Goal: Task Accomplishment & Management: Use online tool/utility

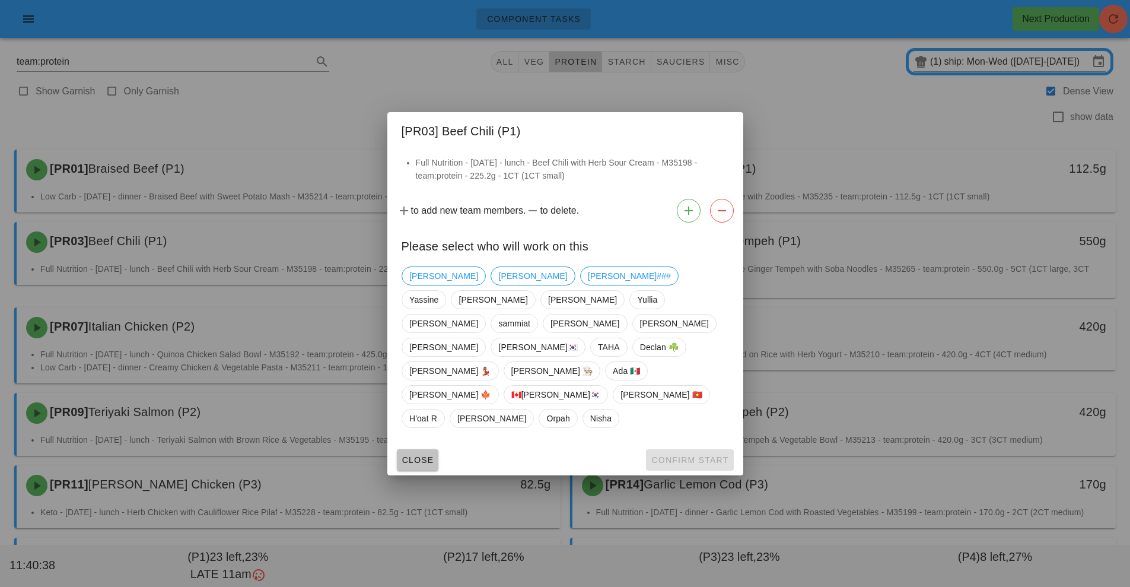
click at [415, 455] on span "Close" at bounding box center [418, 459] width 33 height 9
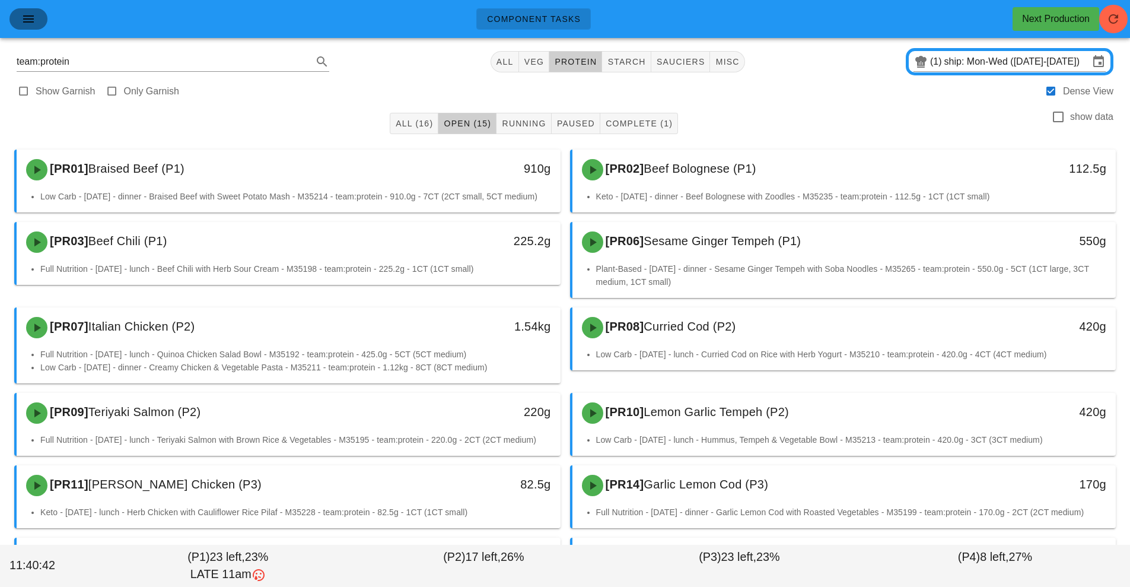
click at [22, 24] on icon "button" at bounding box center [28, 19] width 14 height 14
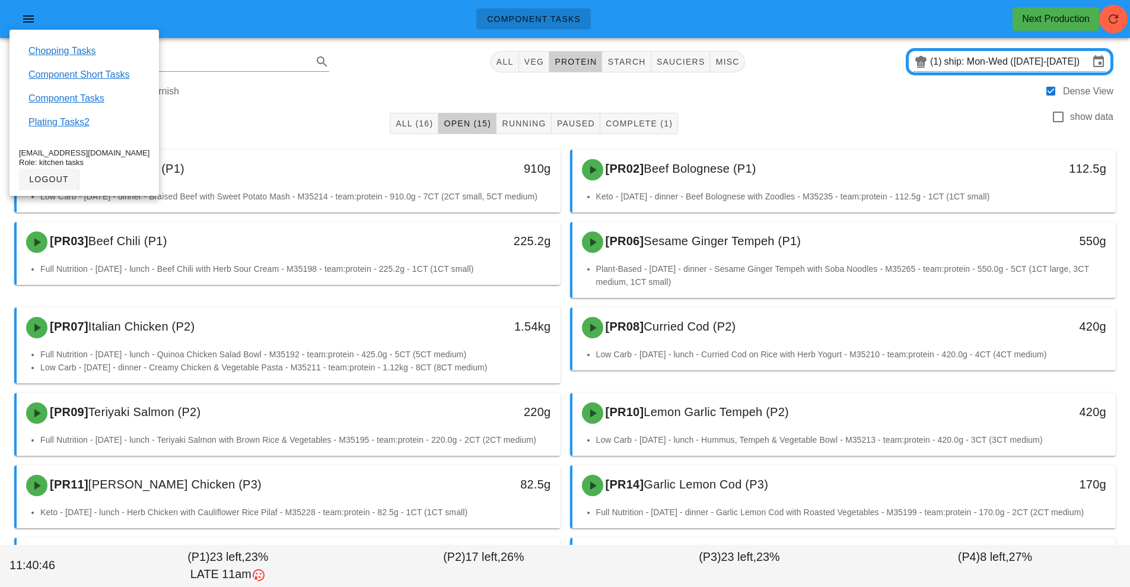
click at [320, 118] on div "All (16) Open (15) Running Paused Complete (1) show data" at bounding box center [565, 123] width 1116 height 38
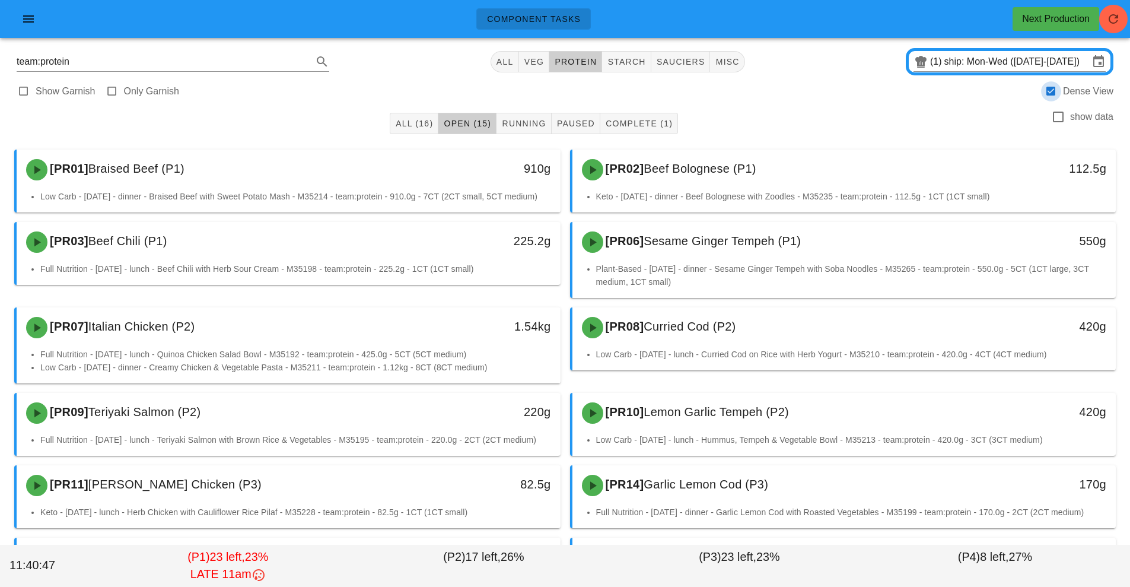
click at [1045, 92] on div at bounding box center [1051, 91] width 17 height 17
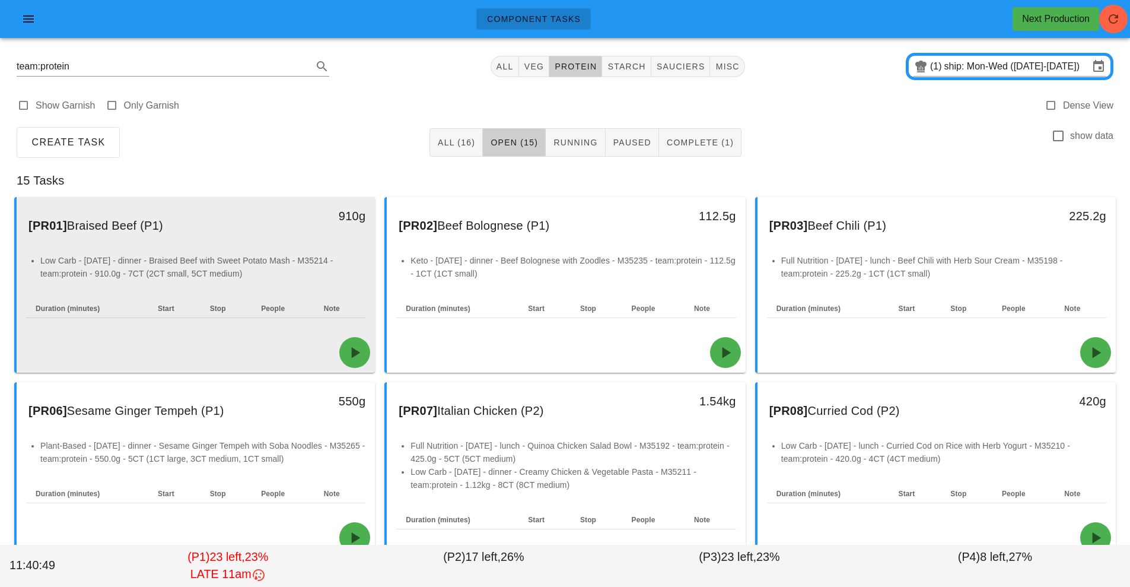
click at [252, 257] on li "Low Carb - [DATE] - dinner - Braised Beef with Sweet Potato Mash - M35214 - tea…" at bounding box center [202, 267] width 325 height 26
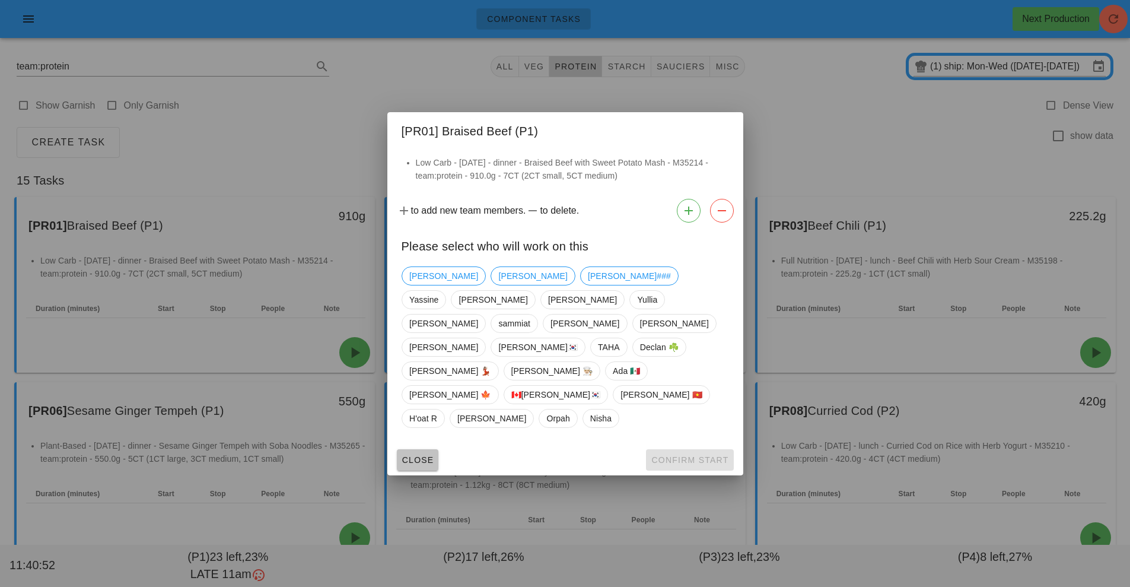
click at [412, 455] on span "Close" at bounding box center [418, 459] width 33 height 9
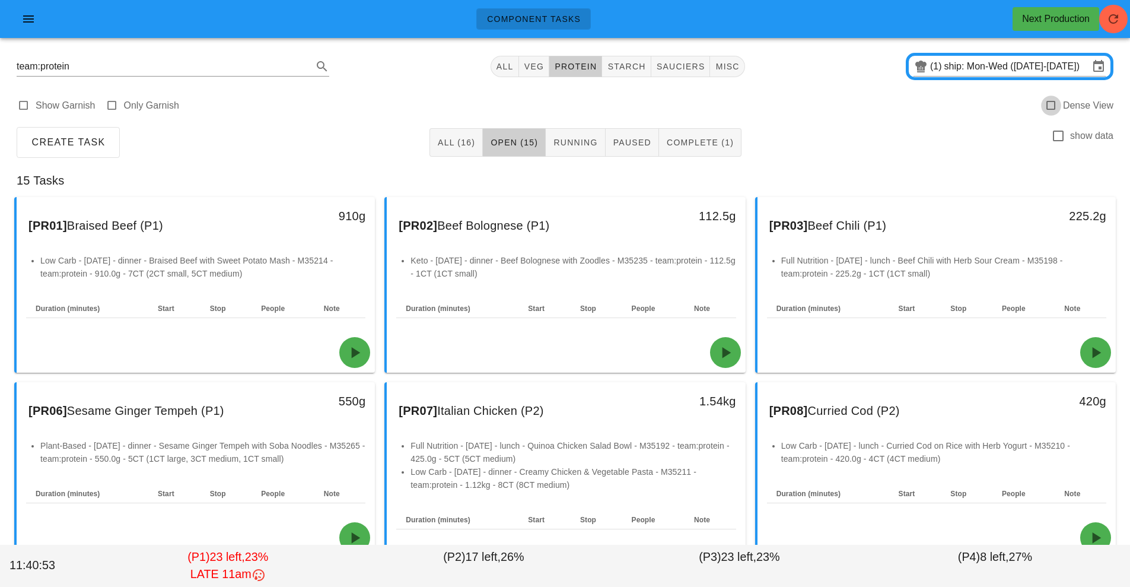
click at [1051, 103] on div at bounding box center [1051, 105] width 17 height 17
checkbox input "true"
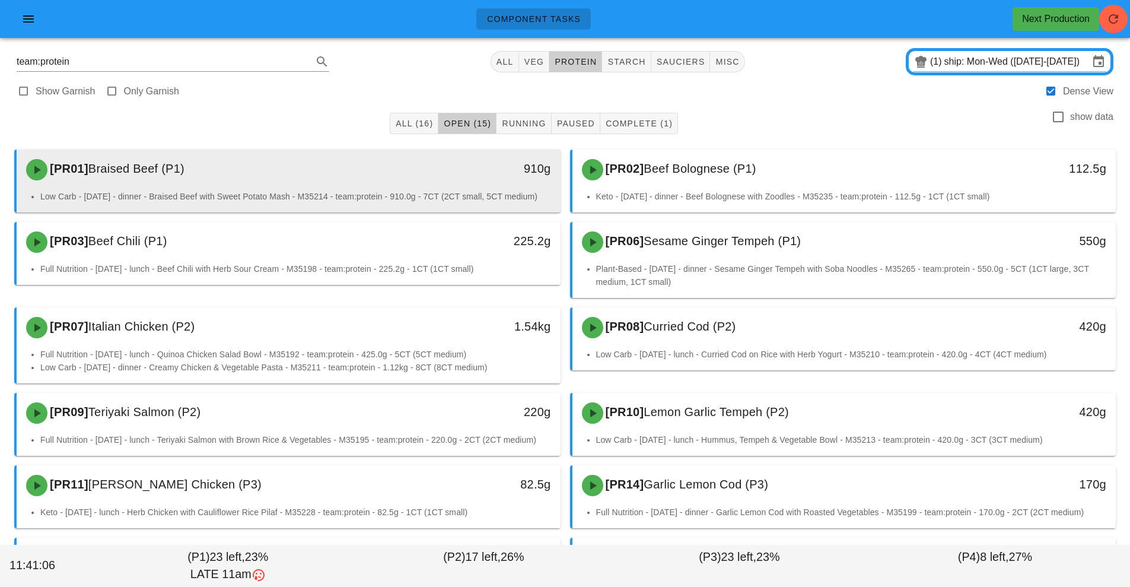
click at [433, 198] on li "Low Carb - [DATE] - dinner - Braised Beef with Sweet Potato Mash - M35214 - tea…" at bounding box center [295, 196] width 511 height 13
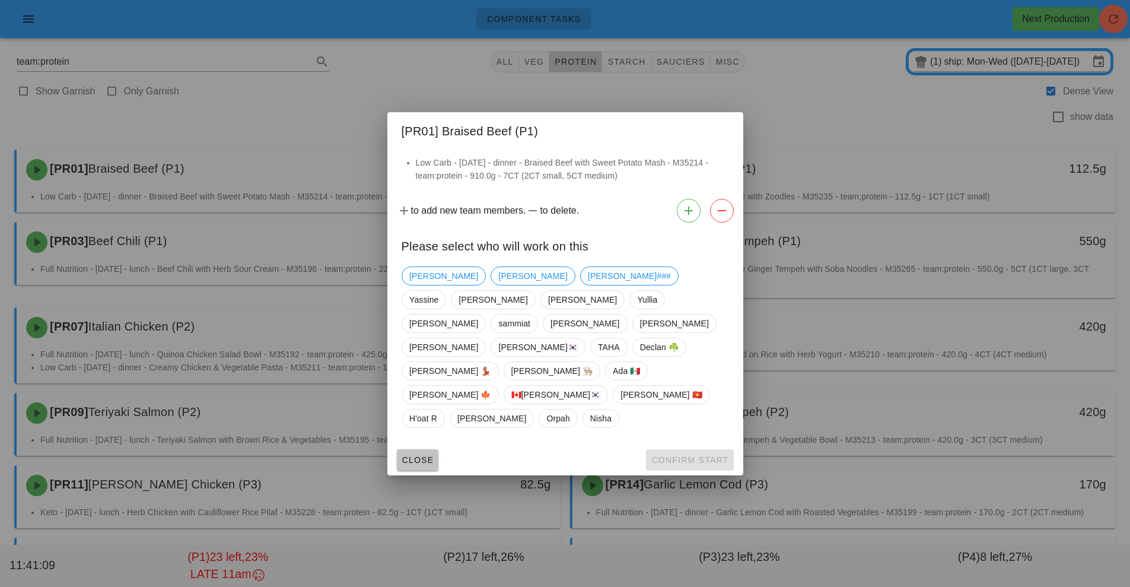
click at [422, 449] on button "Close" at bounding box center [418, 459] width 42 height 21
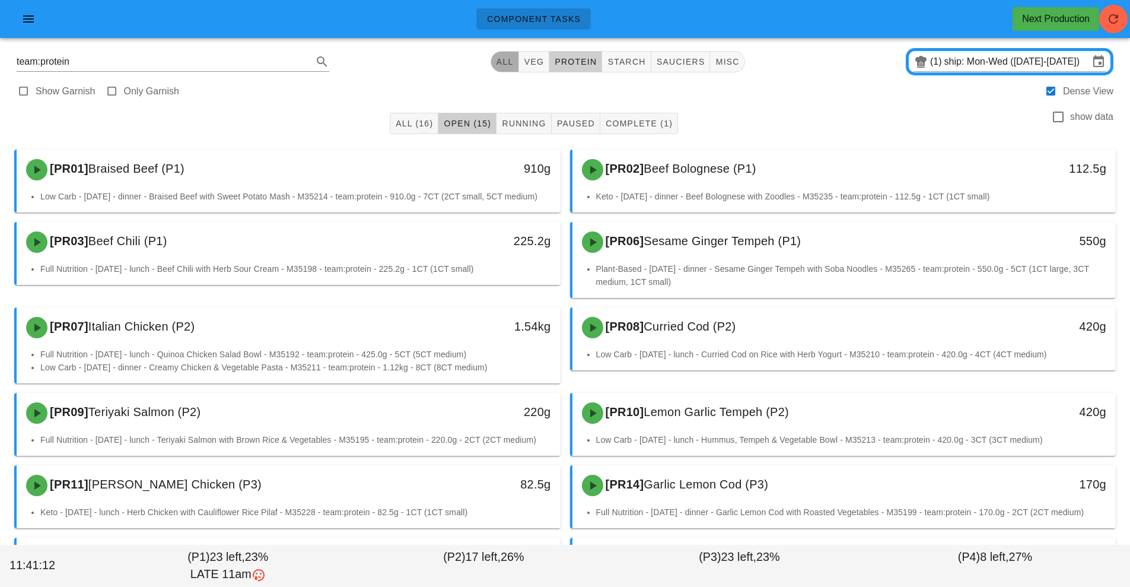
click at [504, 71] on button "All" at bounding box center [505, 61] width 28 height 21
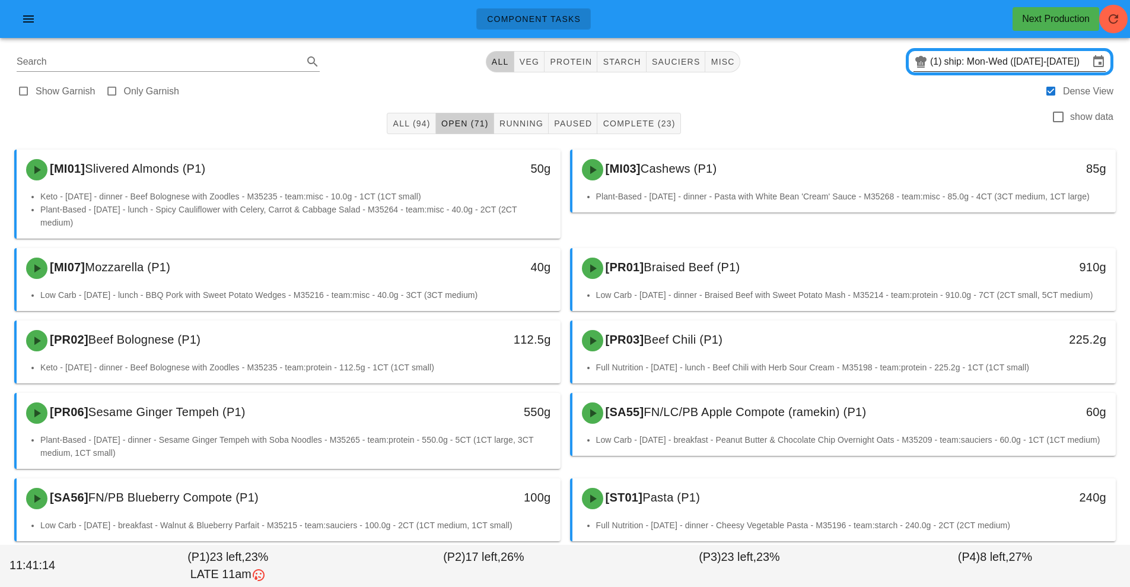
click at [994, 63] on input "ship: Mon-Wed ([DATE]-[DATE])" at bounding box center [1017, 61] width 145 height 19
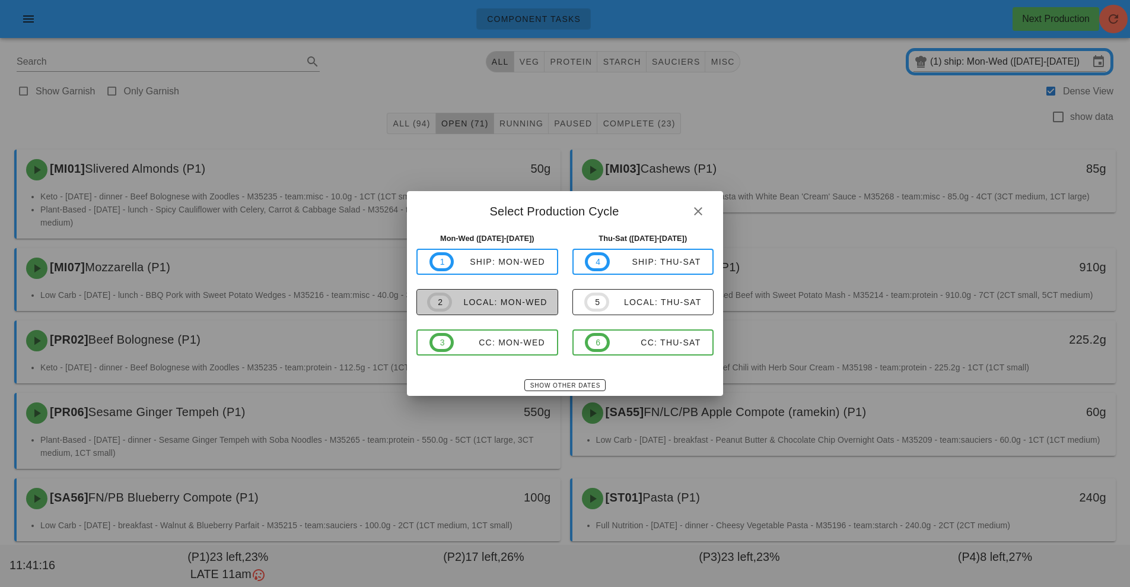
click at [522, 309] on span "2 local: Mon-Wed" at bounding box center [487, 302] width 120 height 19
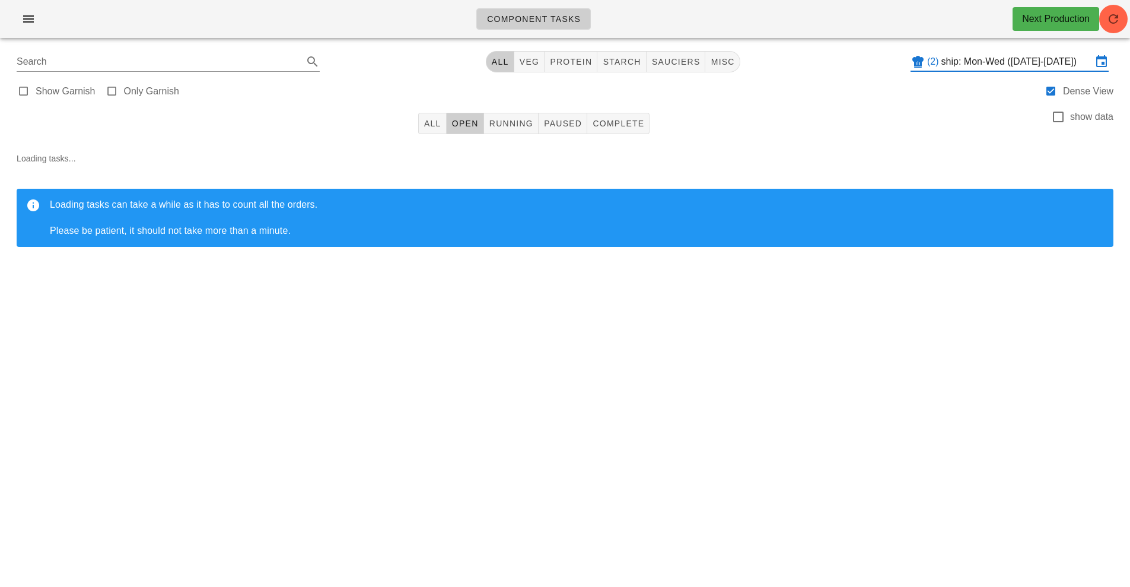
type input "local: Mon-Wed ([DATE]-[DATE])"
click at [437, 132] on button "All" at bounding box center [432, 123] width 28 height 21
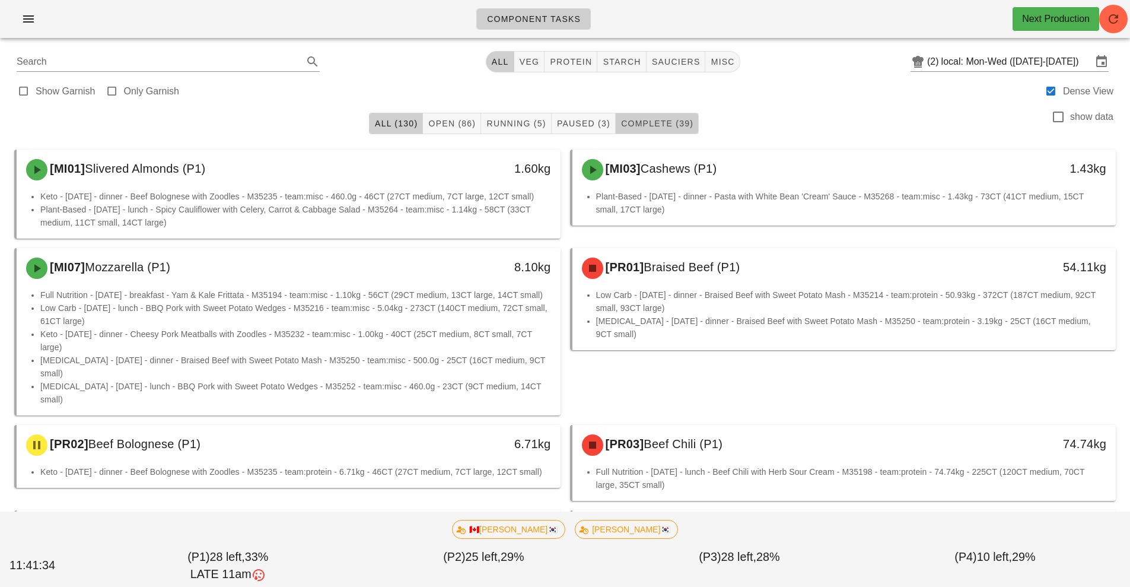
click at [652, 131] on button "Complete (39)" at bounding box center [657, 123] width 83 height 21
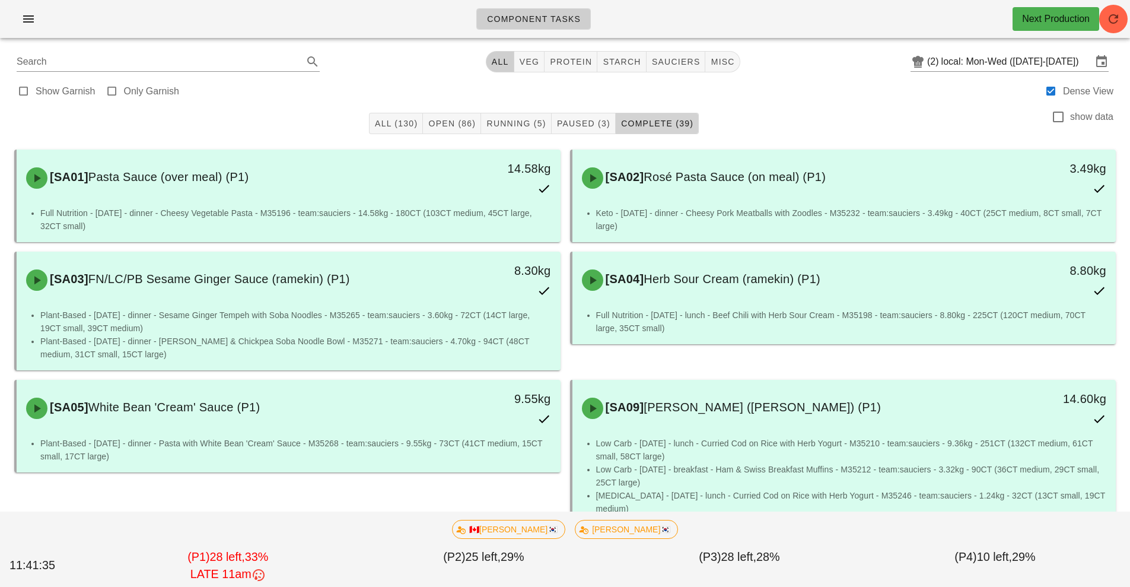
click at [668, 119] on span "Complete (39)" at bounding box center [657, 123] width 73 height 9
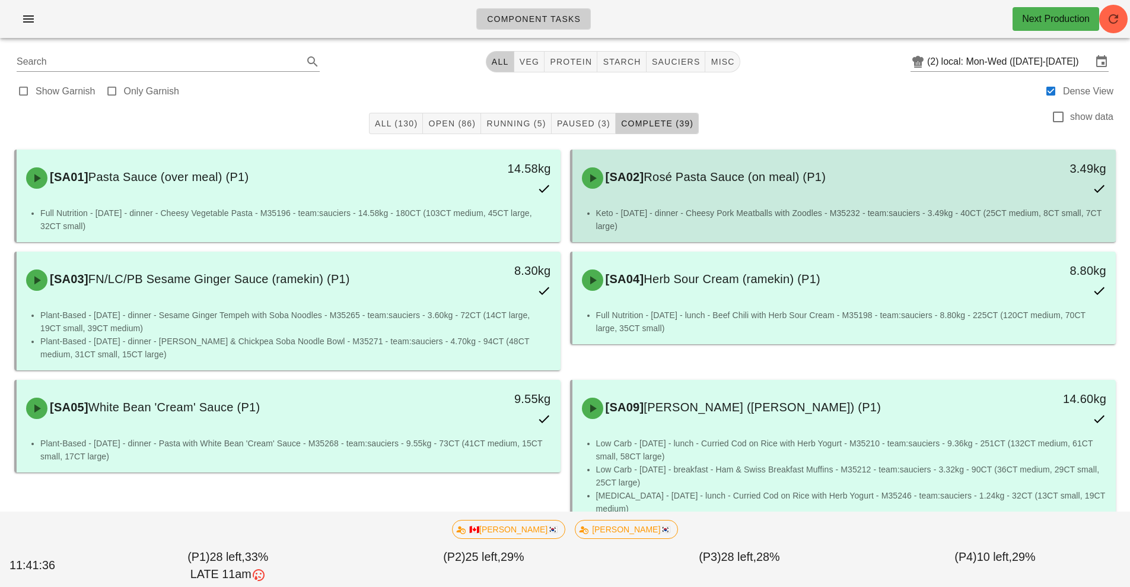
click at [720, 202] on div "[SA02] Rosé Pasta Sauce (on meal) (P1) 3.49kg" at bounding box center [844, 178] width 539 height 52
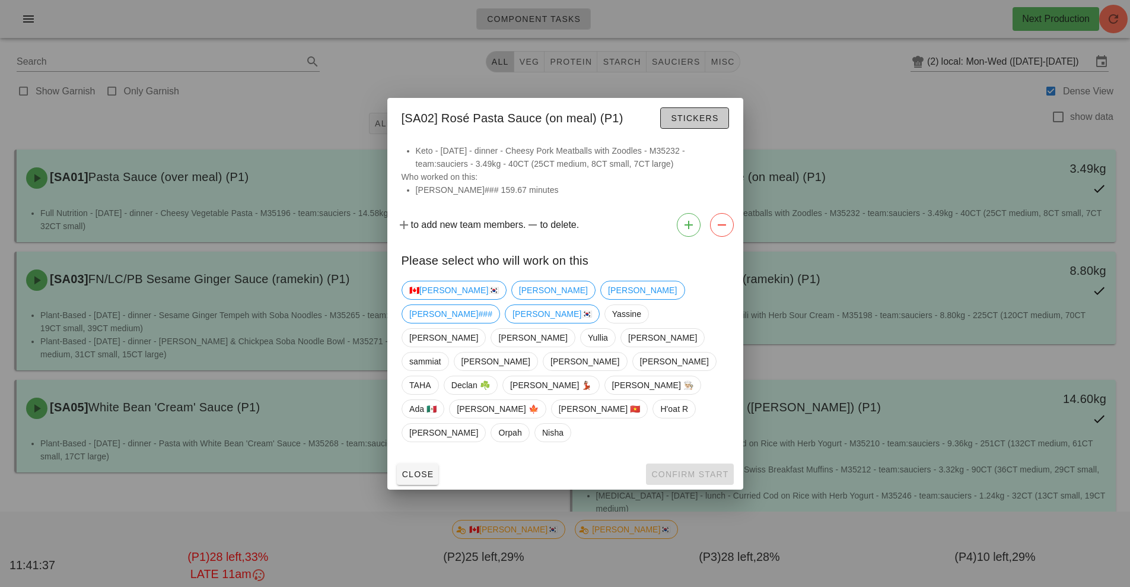
click at [694, 123] on span "Stickers" at bounding box center [694, 117] width 48 height 9
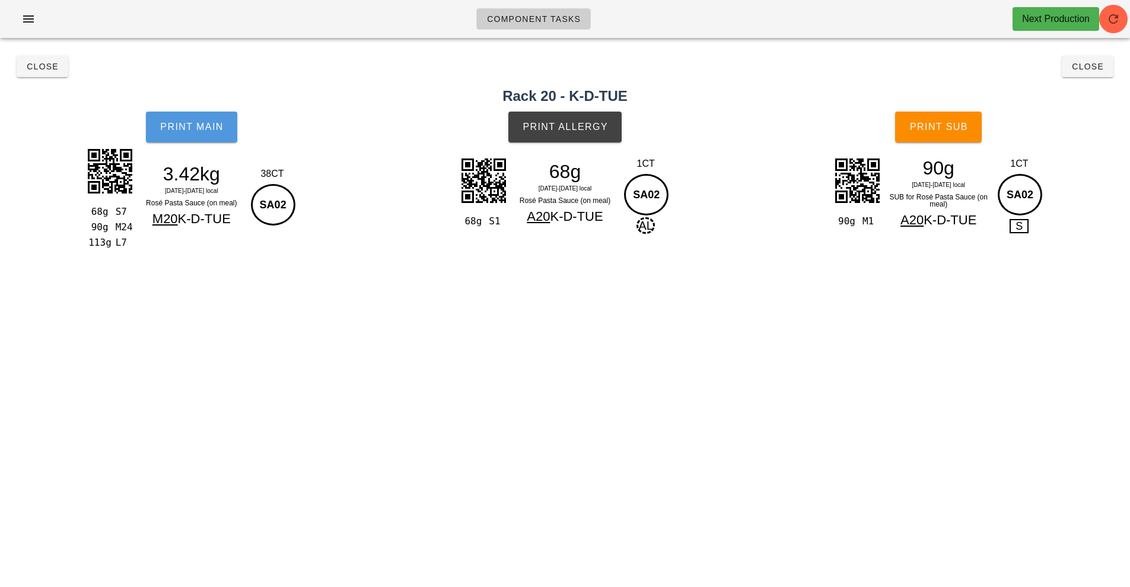
click at [203, 141] on button "Print Main" at bounding box center [191, 127] width 91 height 31
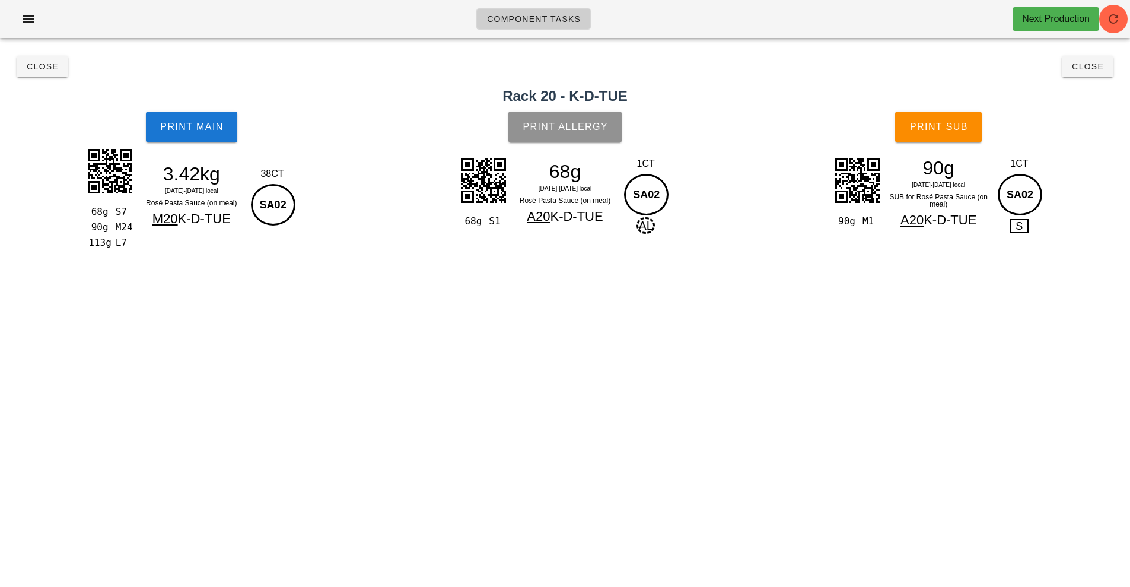
click at [579, 140] on button "Print Allergy" at bounding box center [565, 127] width 113 height 31
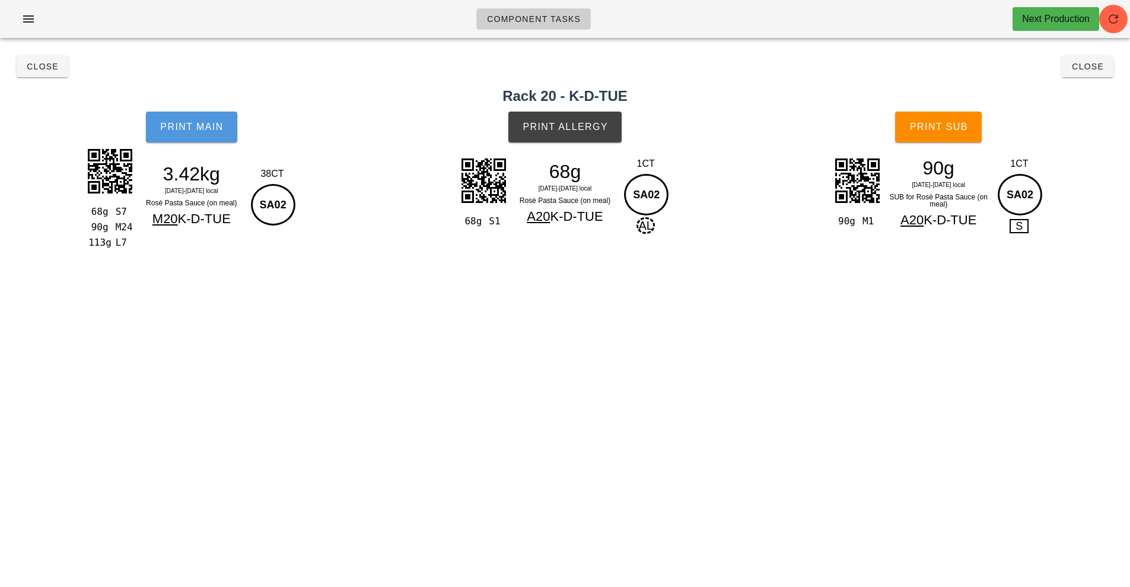
click at [195, 128] on span "Print Main" at bounding box center [192, 127] width 64 height 11
click at [967, 166] on div "90g" at bounding box center [938, 168] width 103 height 18
click at [942, 136] on button "Print Sub" at bounding box center [938, 127] width 87 height 31
